Goal: Transaction & Acquisition: Purchase product/service

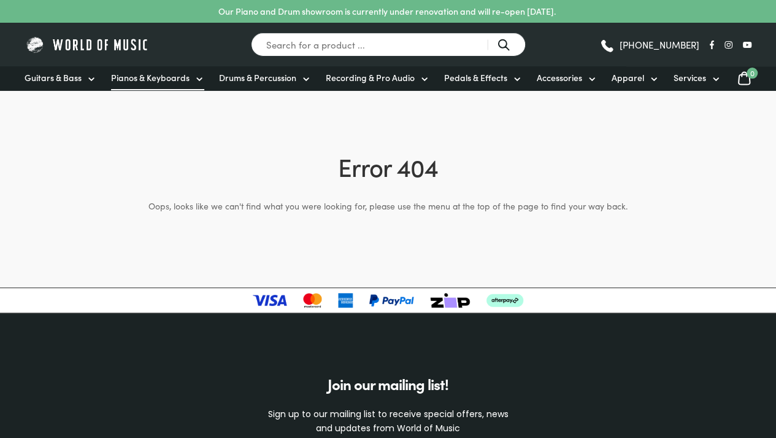
click at [142, 80] on span "Pianos & Keyboards" at bounding box center [150, 77] width 79 height 13
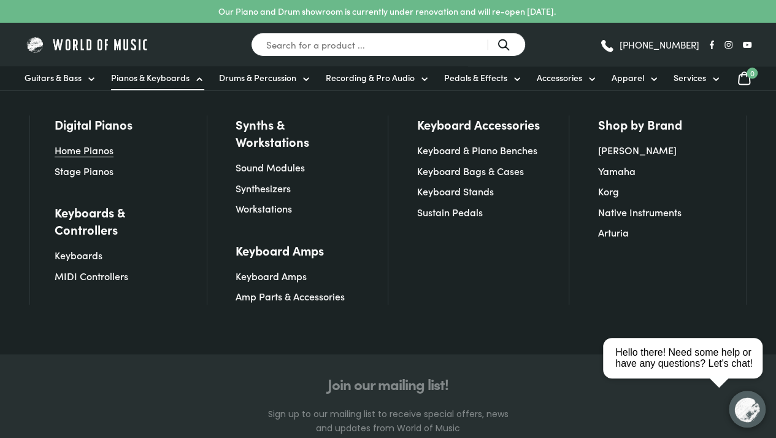
click at [93, 152] on link "Home Pianos" at bounding box center [84, 150] width 59 height 14
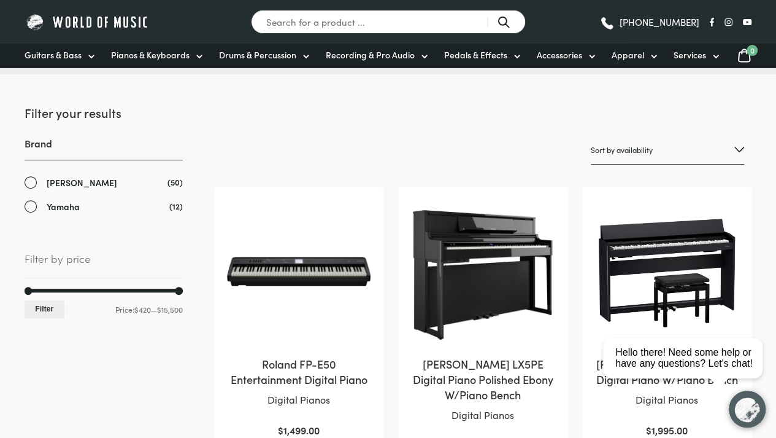
scroll to position [123, 0]
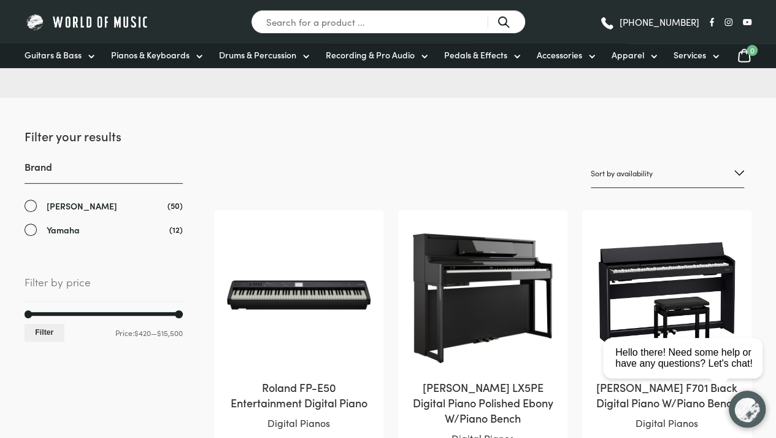
click at [673, 169] on select "Sort by popularity Sort by average rating Sort by latest Sort by price: low to …" at bounding box center [667, 173] width 153 height 29
select select "price"
click at [591, 159] on select "Sort by popularity Sort by average rating Sort by latest Sort by price: low to …" at bounding box center [667, 173] width 153 height 29
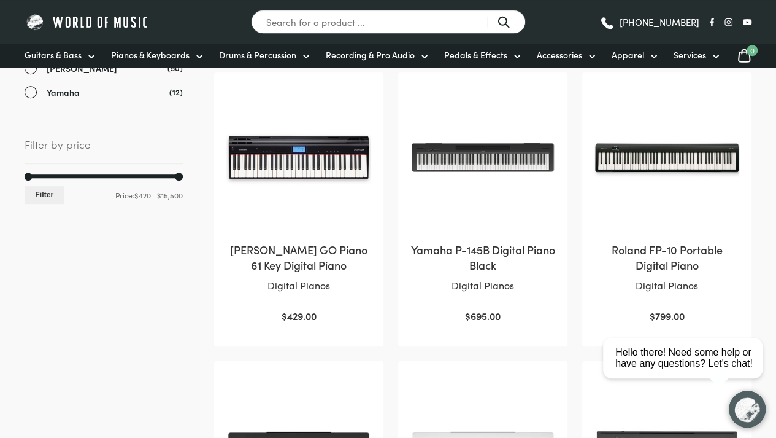
scroll to position [245, 0]
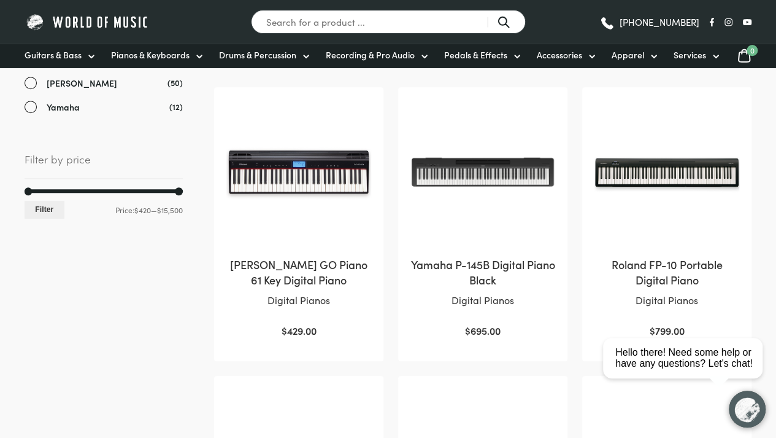
click at [326, 176] on img at bounding box center [298, 171] width 145 height 145
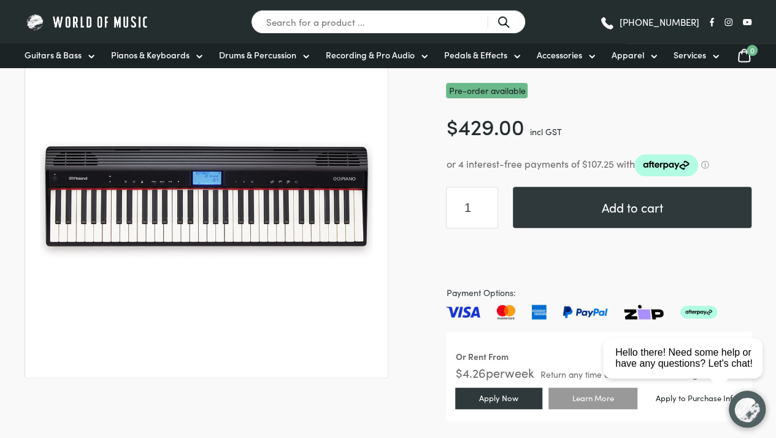
scroll to position [184, 0]
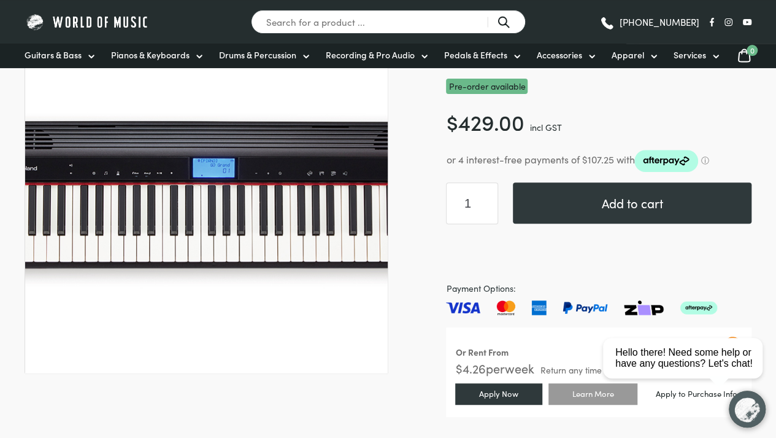
click at [188, 210] on img at bounding box center [212, 194] width 491 height 491
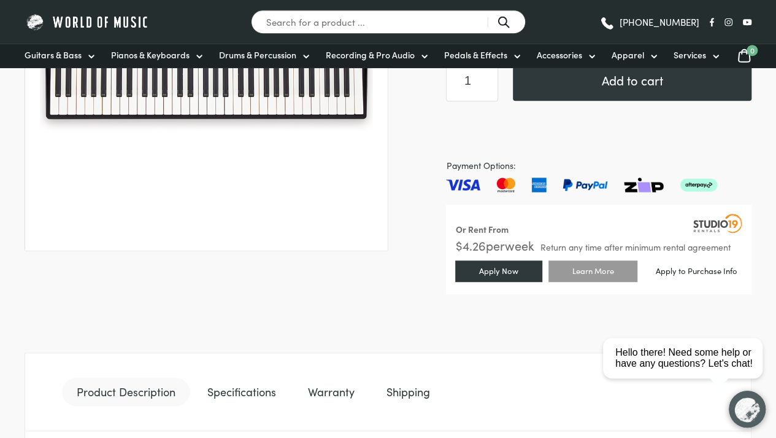
scroll to position [0, 0]
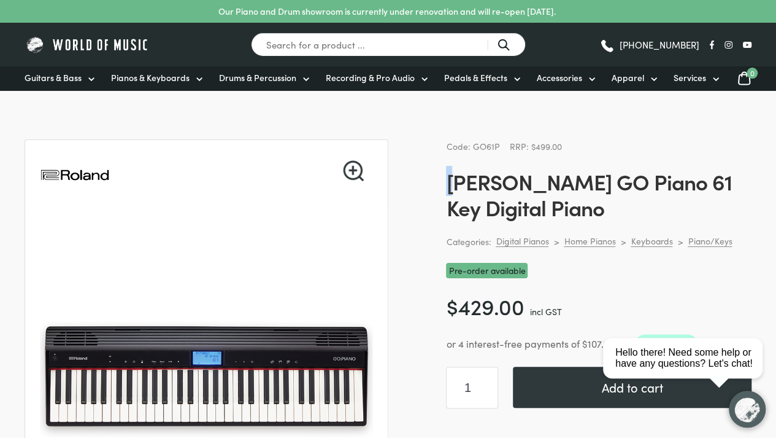
drag, startPoint x: 446, startPoint y: 176, endPoint x: 460, endPoint y: 177, distance: 14.8
click at [460, 177] on h1 "[PERSON_NAME] GO Piano 61 Key Digital Piano" at bounding box center [599, 194] width 306 height 52
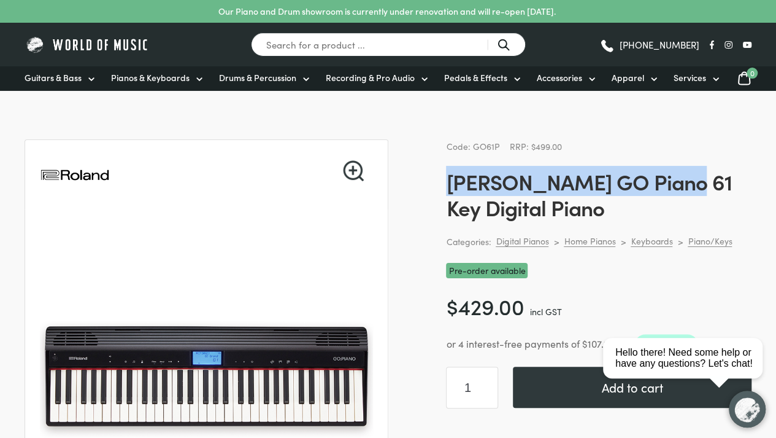
drag, startPoint x: 448, startPoint y: 177, endPoint x: 669, endPoint y: 185, distance: 221.1
click at [669, 185] on h1 "[PERSON_NAME] GO Piano 61 Key Digital Piano" at bounding box center [599, 194] width 306 height 52
copy h1 "Roland GO Piano 61 Key"
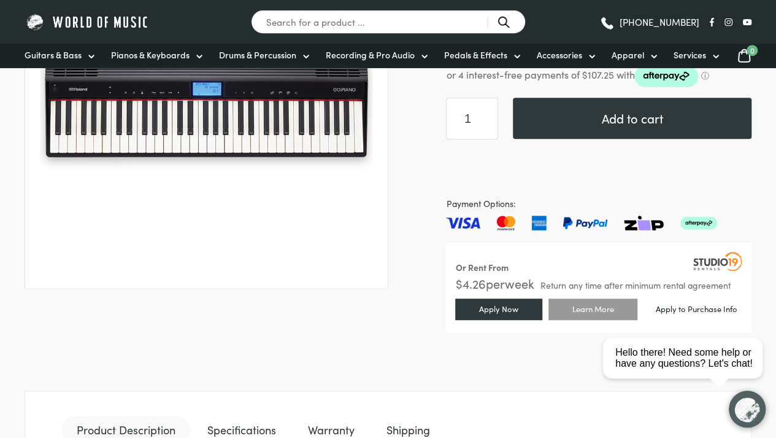
scroll to position [245, 0]
